Goal: Task Accomplishment & Management: Manage account settings

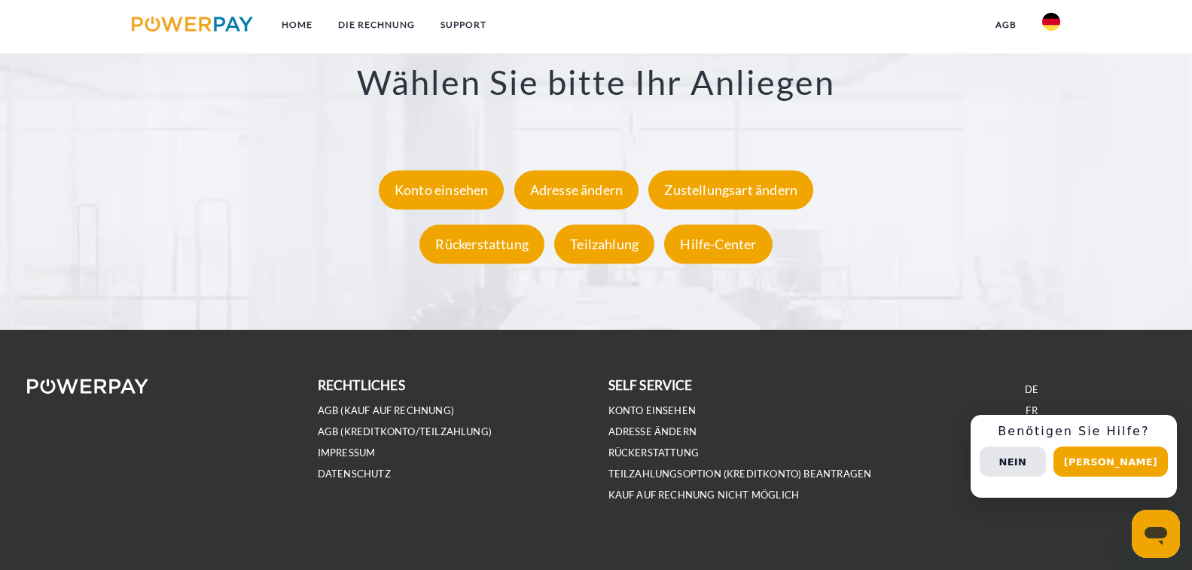
scroll to position [2907, 0]
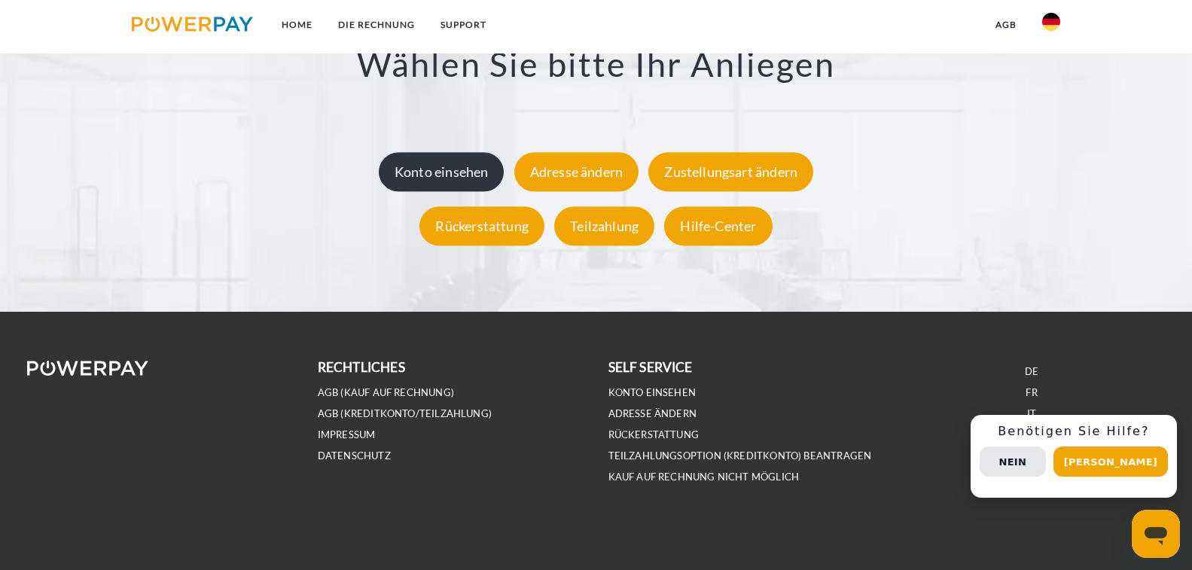
click at [453, 164] on div "Konto einsehen" at bounding box center [442, 172] width 126 height 39
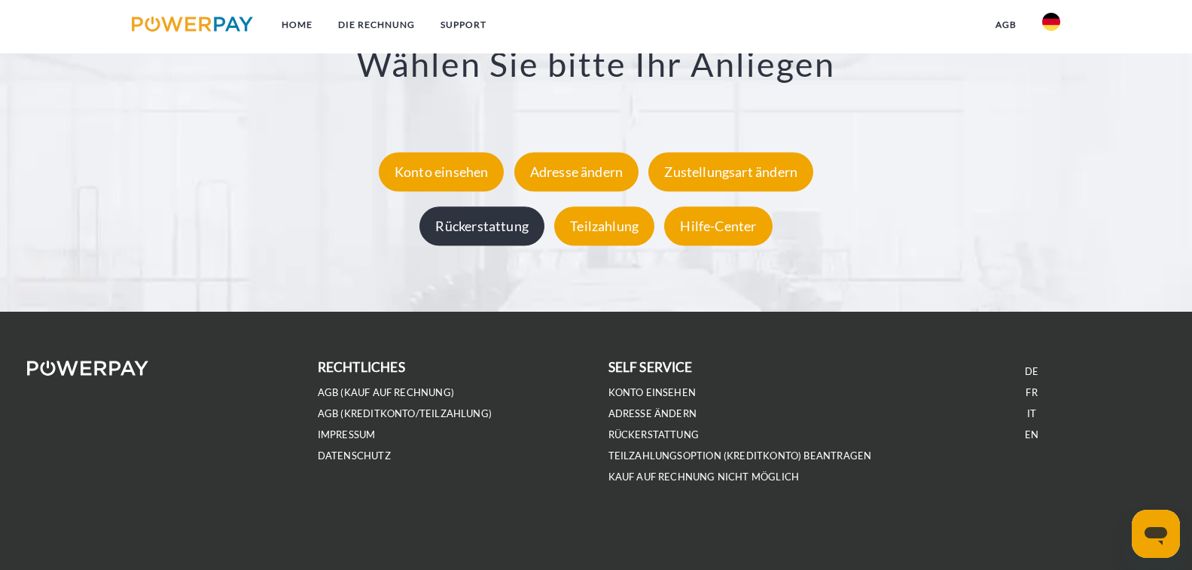
click at [492, 228] on div "Rückerstattung" at bounding box center [481, 226] width 125 height 39
